Goal: Task Accomplishment & Management: Use online tool/utility

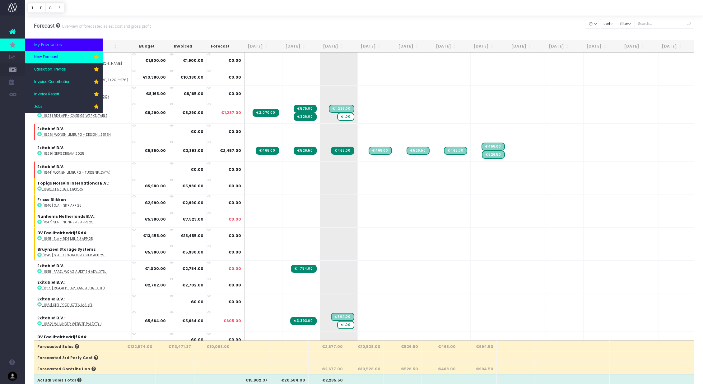
click at [47, 58] on span "New Forecast" at bounding box center [46, 57] width 24 height 6
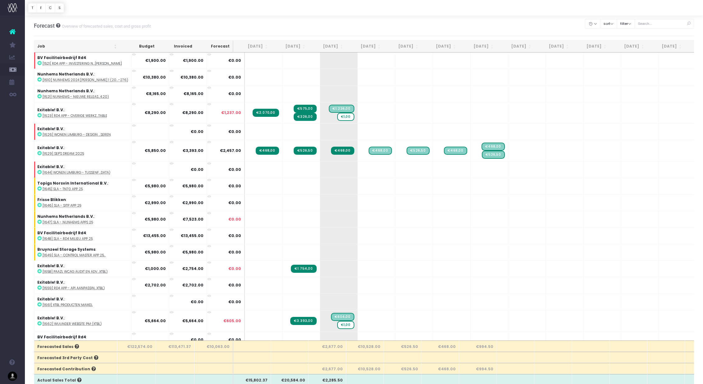
click at [328, 46] on th "[DATE]" at bounding box center [327, 46] width 38 height 12
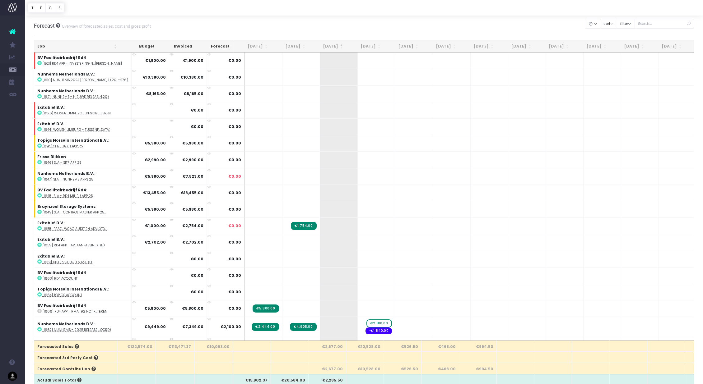
click at [328, 46] on th "[DATE]" at bounding box center [327, 46] width 38 height 12
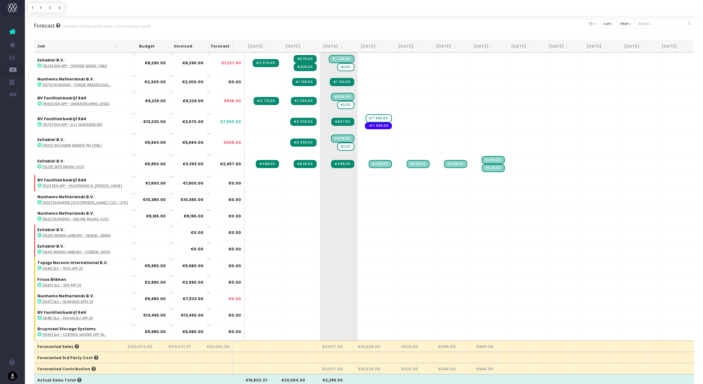
click at [375, 45] on th "[DATE]" at bounding box center [365, 46] width 38 height 12
drag, startPoint x: 375, startPoint y: 45, endPoint x: 380, endPoint y: 46, distance: 5.3
click at [375, 45] on th "[DATE]" at bounding box center [365, 46] width 38 height 12
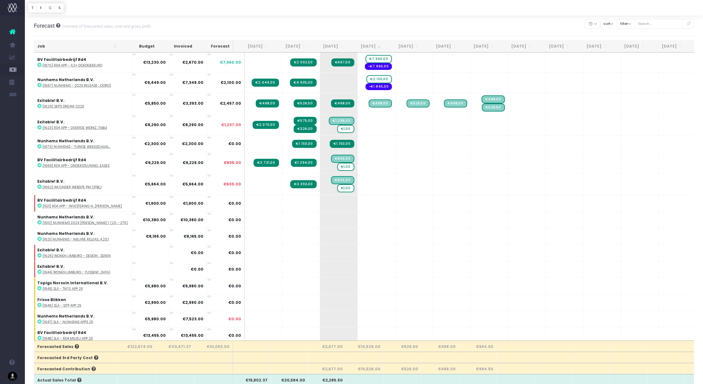
click at [405, 46] on th "[DATE]" at bounding box center [403, 46] width 38 height 12
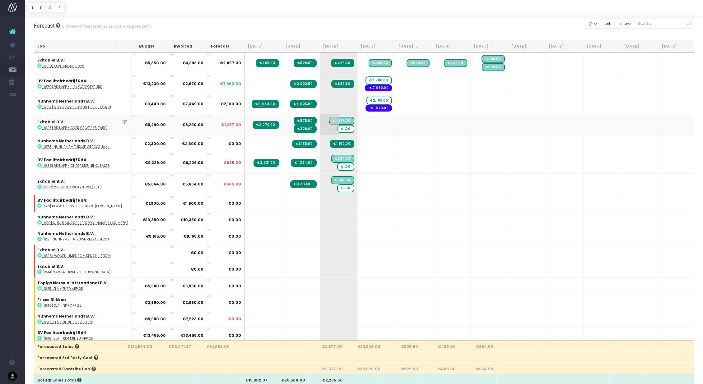
click at [337, 130] on span "€1,00" at bounding box center [345, 129] width 17 height 8
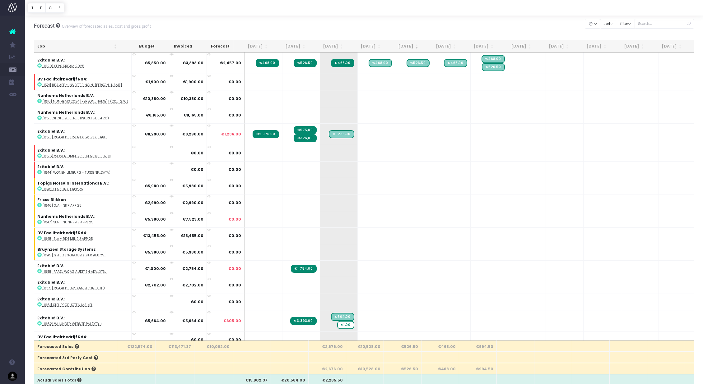
click at [331, 45] on th "[DATE]" at bounding box center [327, 46] width 38 height 12
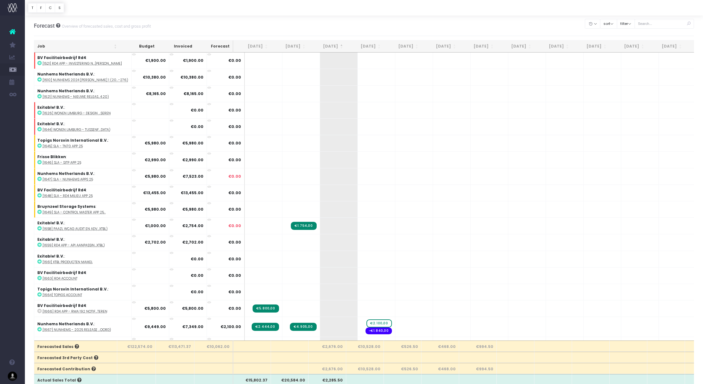
click at [331, 45] on th "[DATE]" at bounding box center [327, 46] width 38 height 12
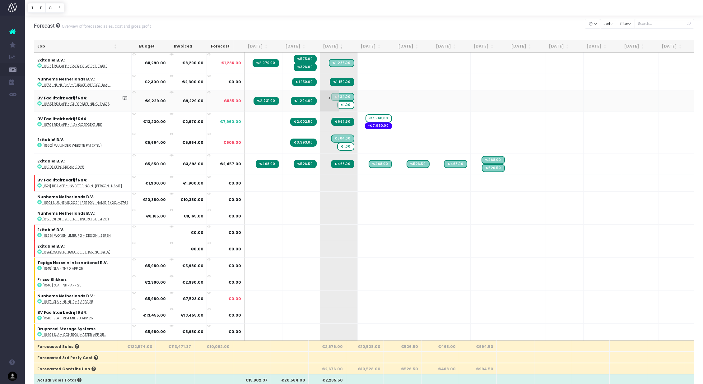
click at [337, 107] on span "€1,00" at bounding box center [345, 105] width 17 height 8
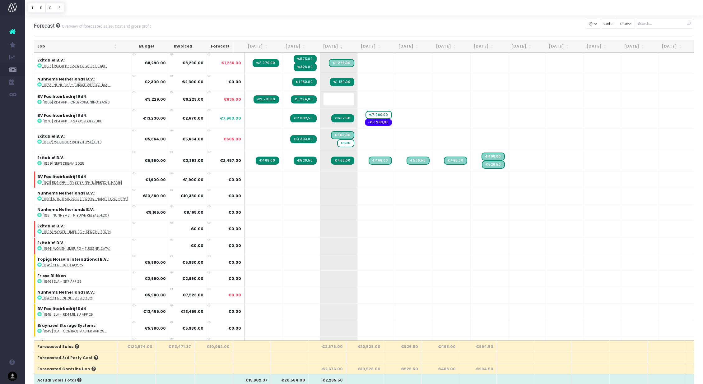
click at [331, 45] on body "Oh my... this is bad. [PERSON_NAME] wasn't able to load this page. Please conta…" at bounding box center [351, 192] width 703 height 384
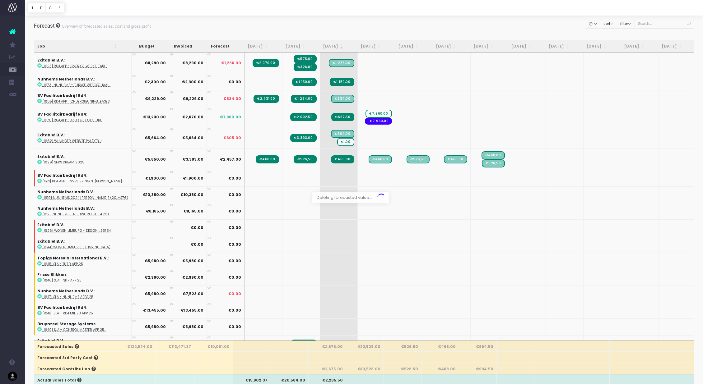
click at [331, 45] on div at bounding box center [351, 192] width 703 height 384
click at [337, 143] on span "€1,00" at bounding box center [345, 142] width 17 height 8
click at [332, 141] on div at bounding box center [351, 192] width 703 height 384
click at [336, 145] on div at bounding box center [351, 192] width 703 height 384
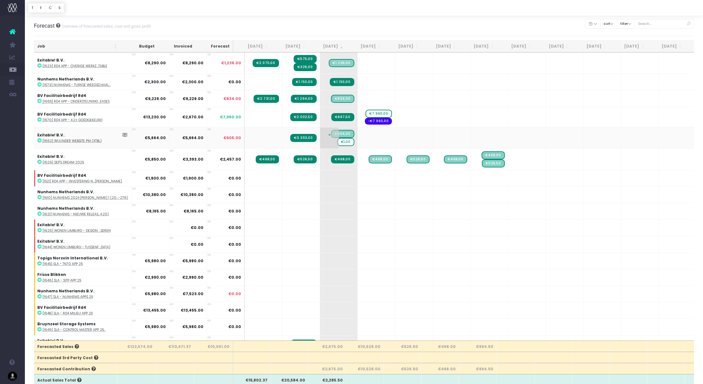
click at [337, 143] on span "€1,00" at bounding box center [345, 142] width 17 height 8
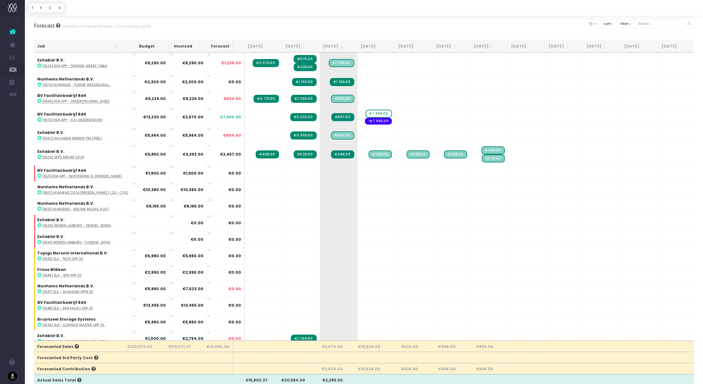
click at [331, 44] on th "[DATE]" at bounding box center [327, 46] width 38 height 12
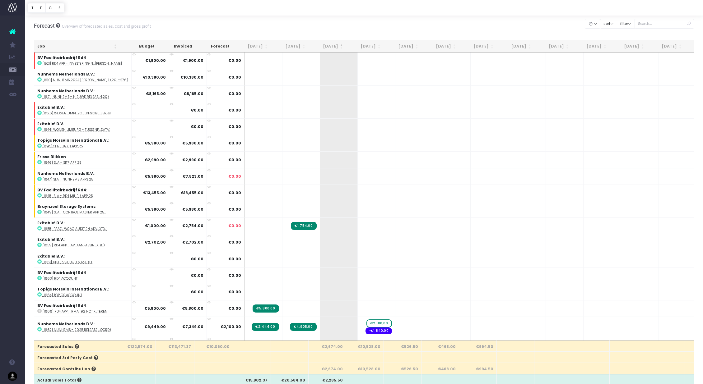
click at [331, 44] on th "[DATE]" at bounding box center [327, 46] width 38 height 12
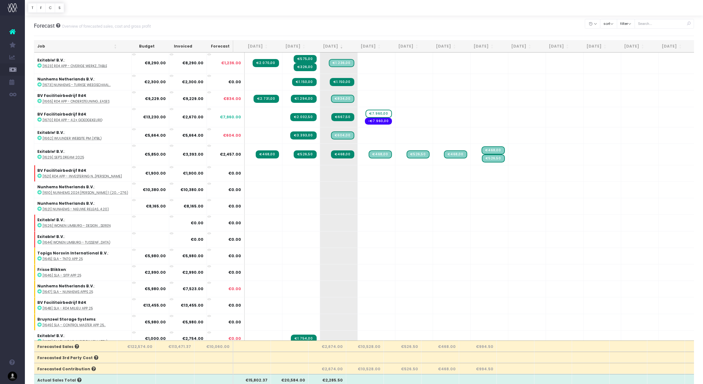
click at [365, 44] on th "[DATE]" at bounding box center [365, 46] width 38 height 12
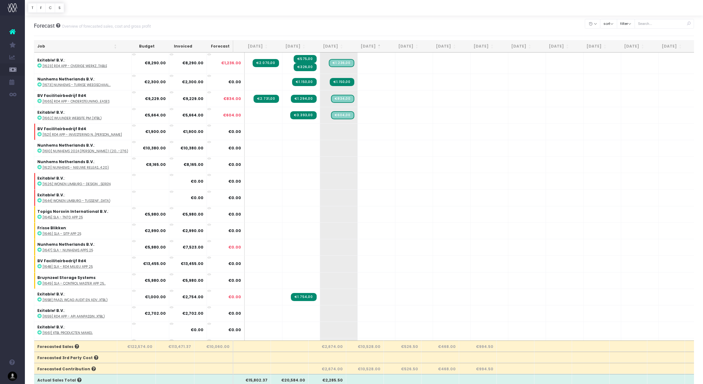
drag, startPoint x: 365, startPoint y: 44, endPoint x: 372, endPoint y: 45, distance: 7.2
click at [366, 44] on th "[DATE]" at bounding box center [365, 46] width 38 height 12
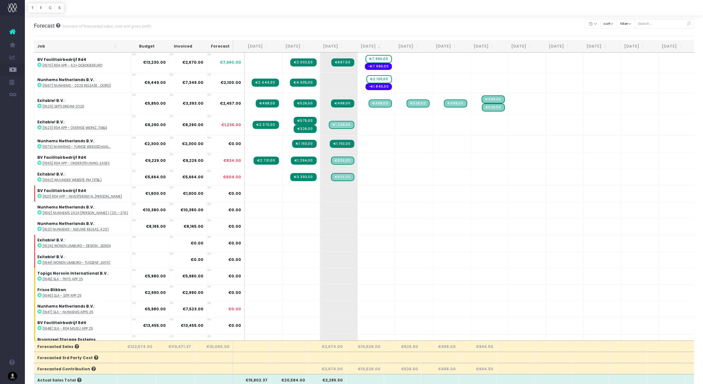
click at [411, 44] on th "[DATE]" at bounding box center [403, 46] width 38 height 12
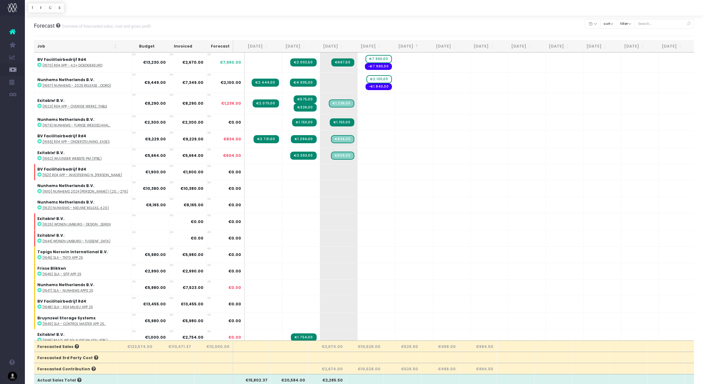
click at [411, 44] on th "[DATE]" at bounding box center [403, 46] width 38 height 12
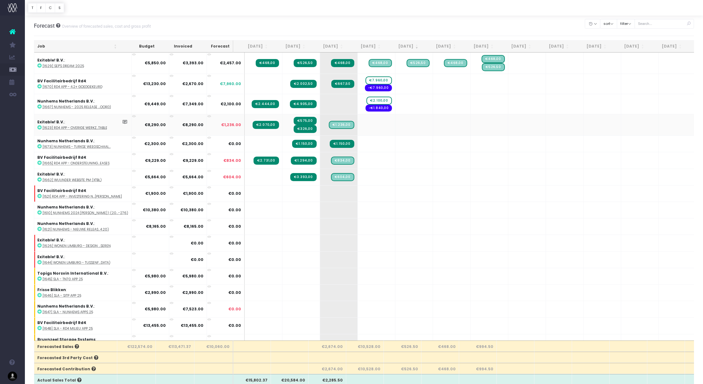
click at [82, 128] on abbr "[1623] Rd4 app - overige werkz...table" at bounding box center [75, 128] width 65 height 5
